Goal: Browse casually

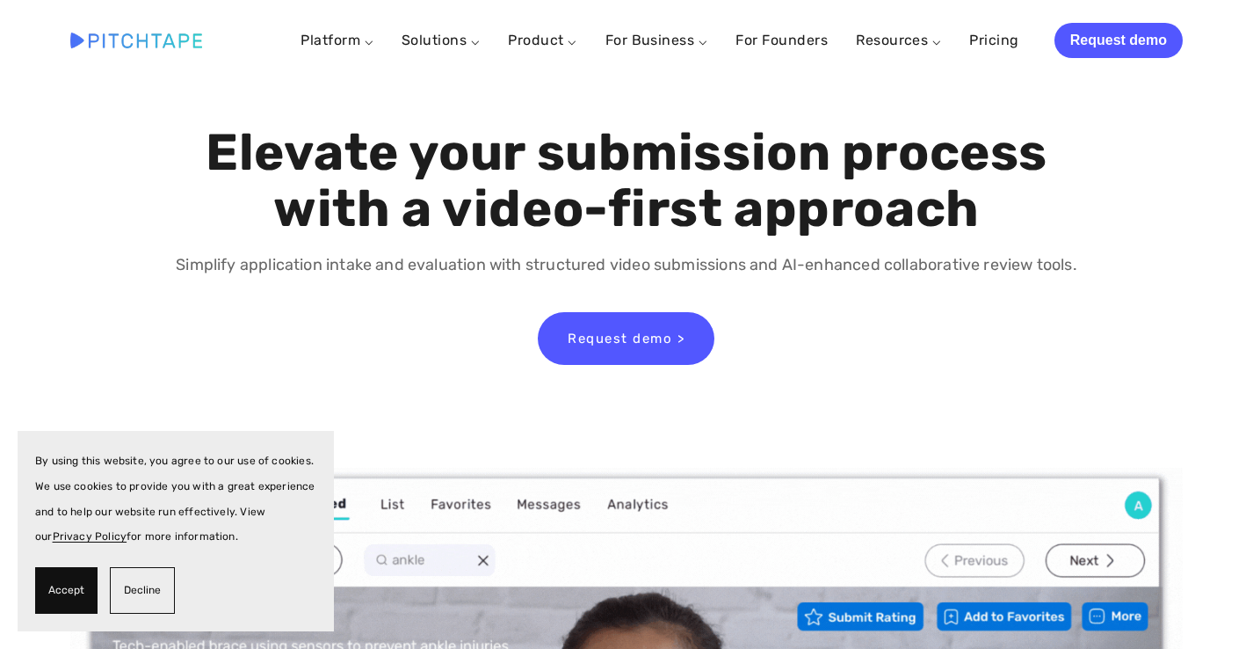
click at [160, 38] on img at bounding box center [136, 40] width 132 height 15
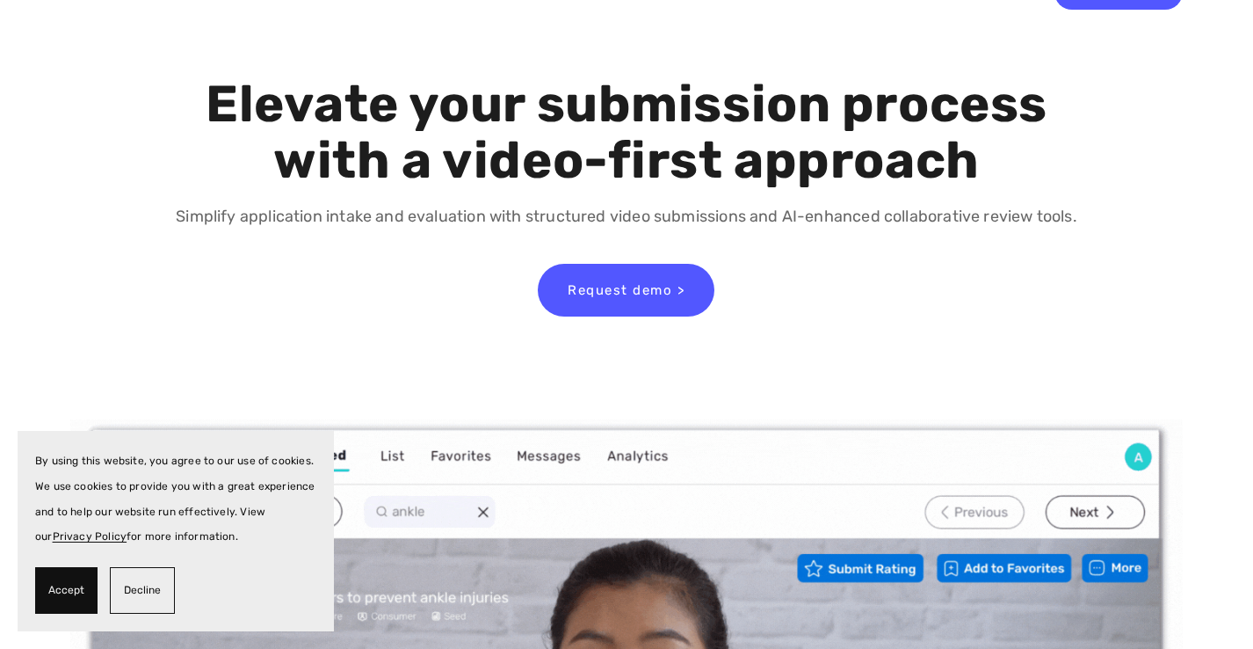
scroll to position [18, 0]
